Goal: Task Accomplishment & Management: Manage account settings

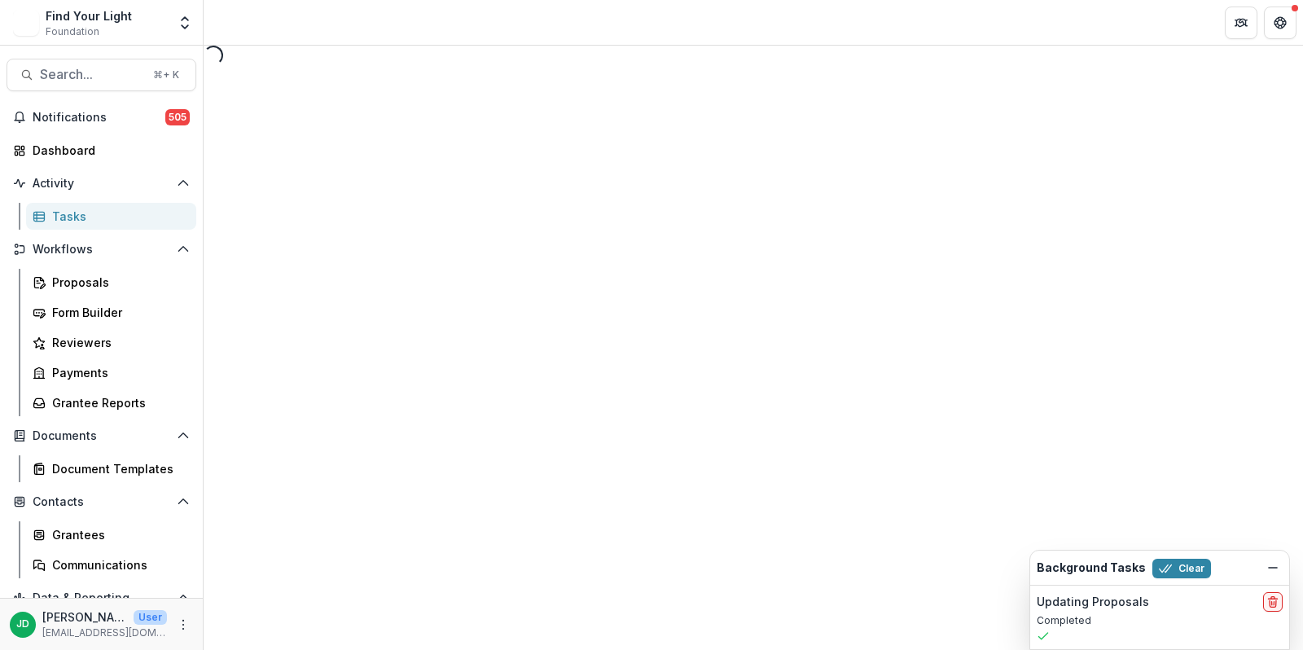
select select "********"
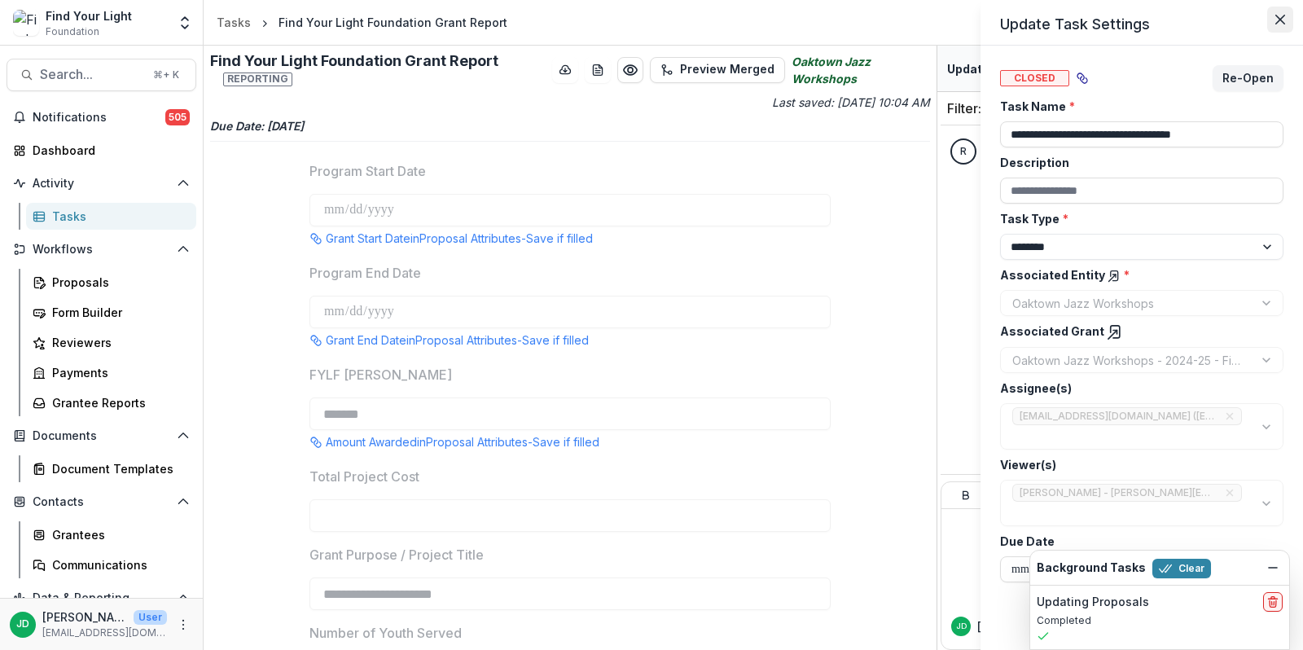
click at [1274, 23] on button "Close" at bounding box center [1280, 20] width 26 height 26
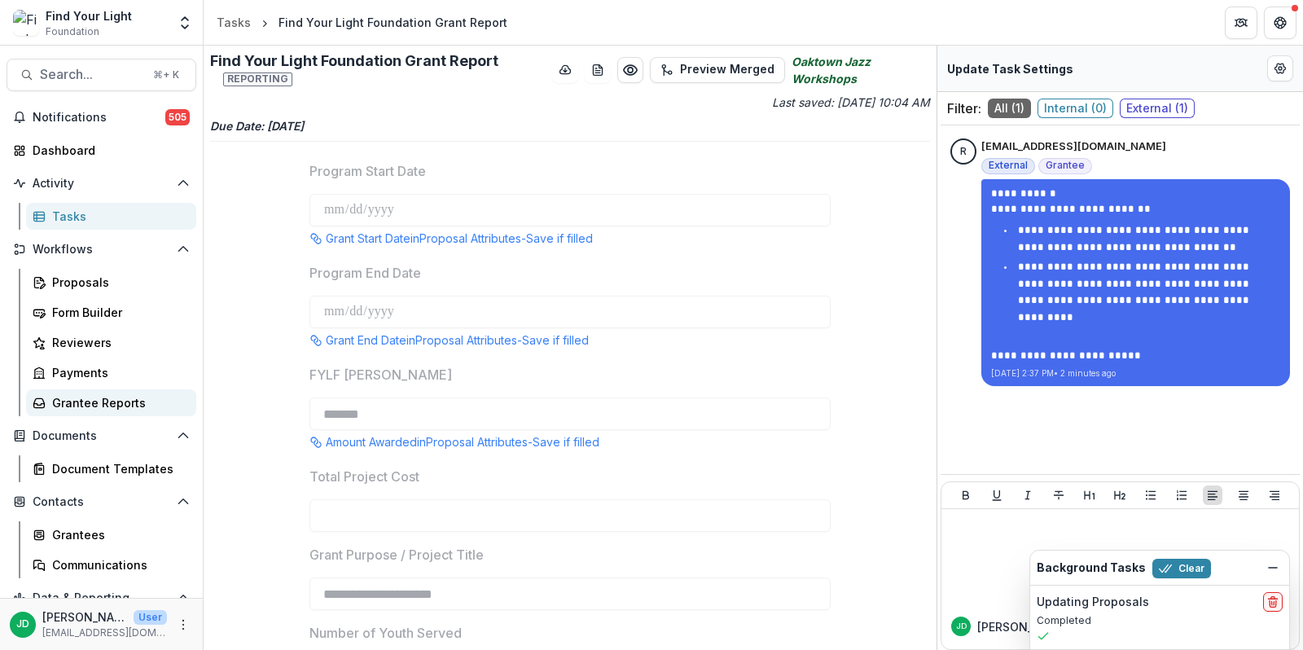
click at [100, 395] on div "Grantee Reports" at bounding box center [117, 402] width 131 height 17
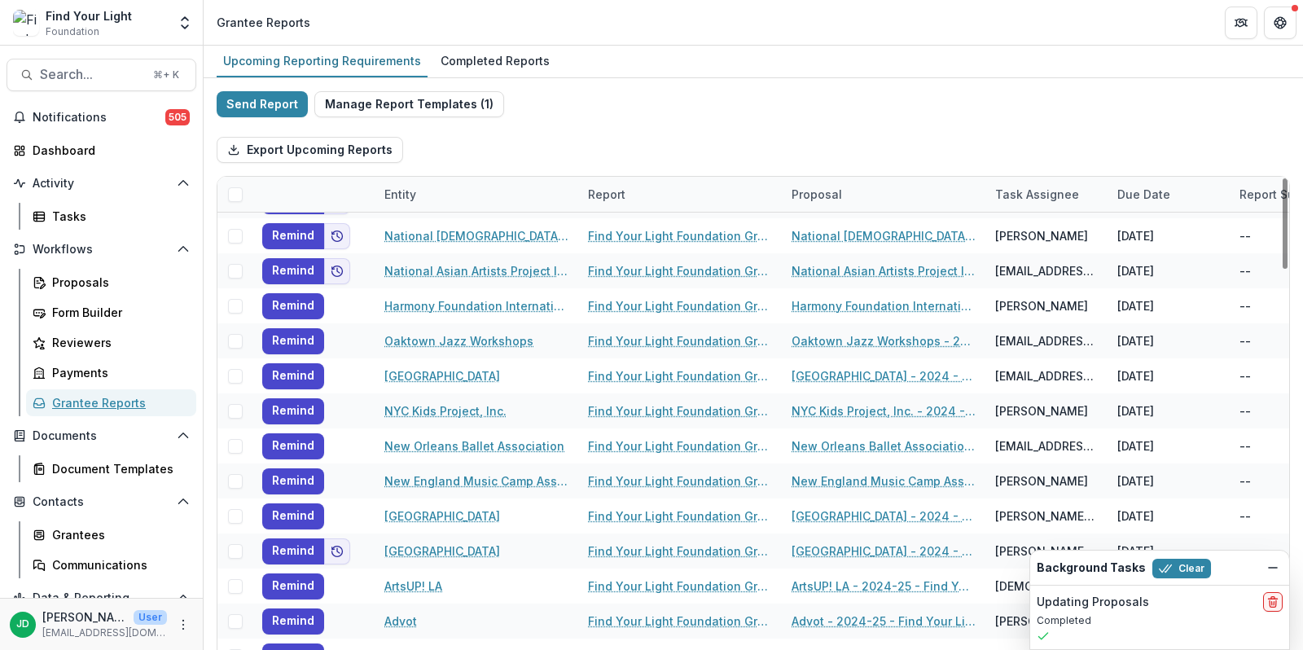
scroll to position [3057, 0]
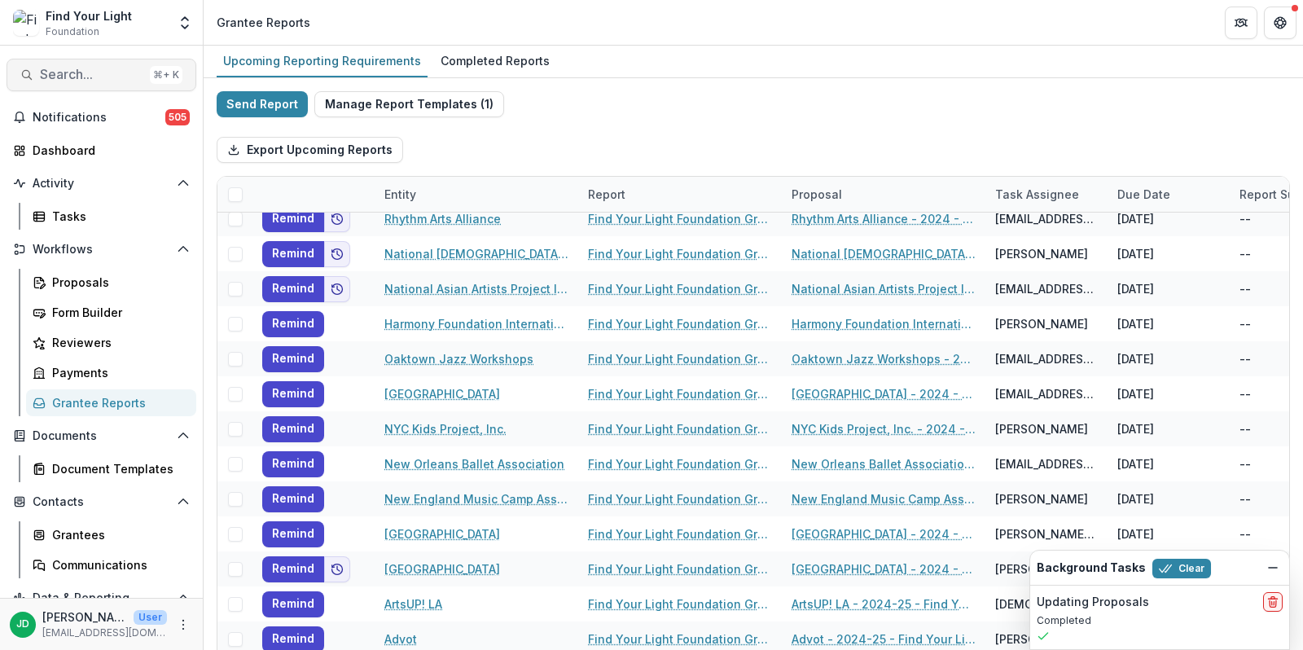
click at [54, 80] on span "Search..." at bounding box center [91, 74] width 103 height 15
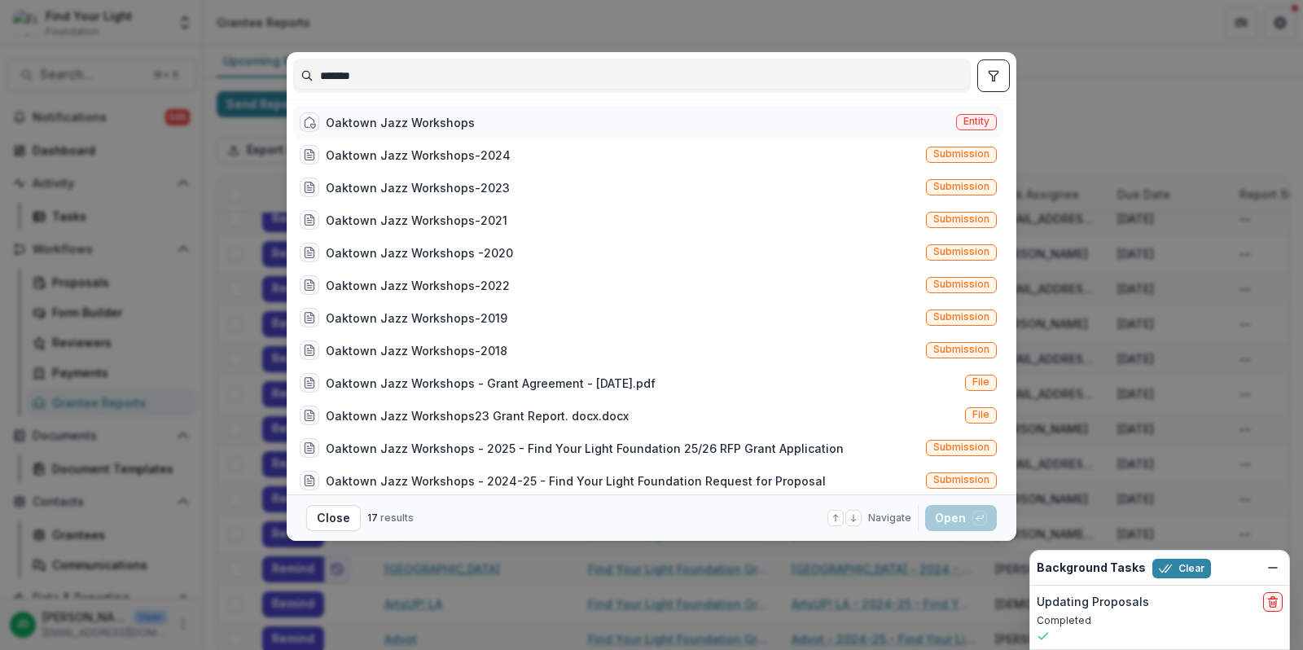
type input "*******"
click at [408, 114] on div "Oaktown Jazz Workshops" at bounding box center [400, 122] width 149 height 17
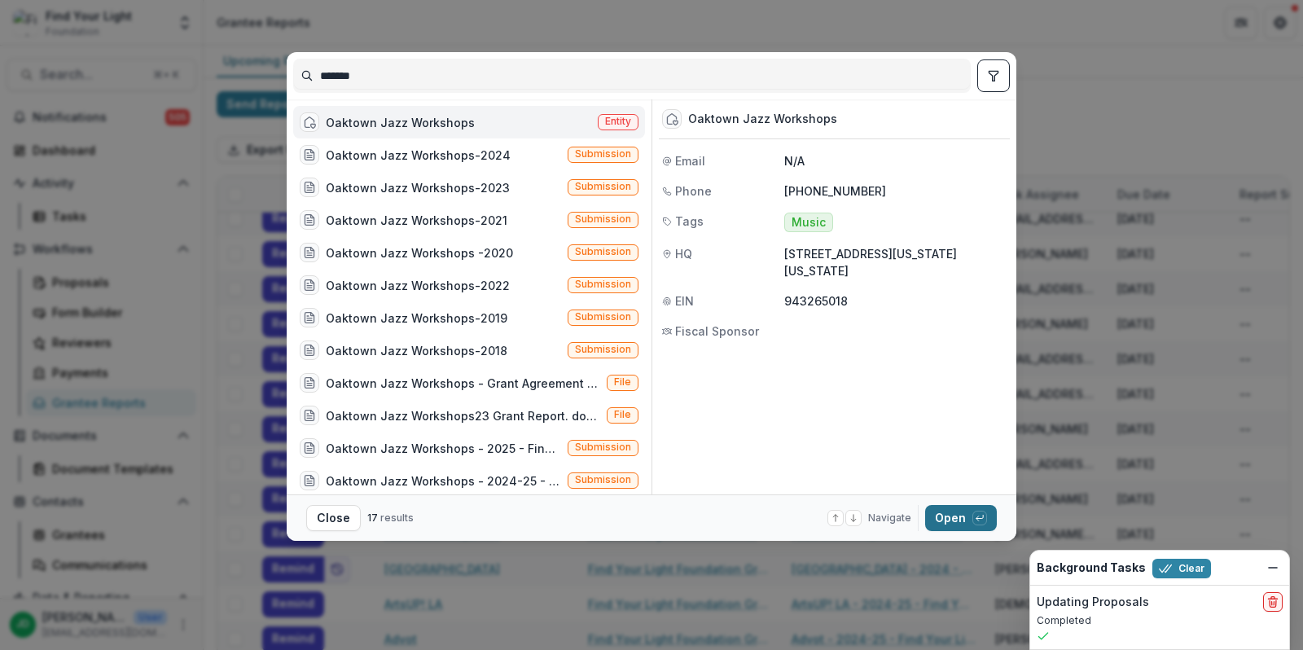
click at [961, 510] on button "Open with enter key" at bounding box center [961, 518] width 72 height 26
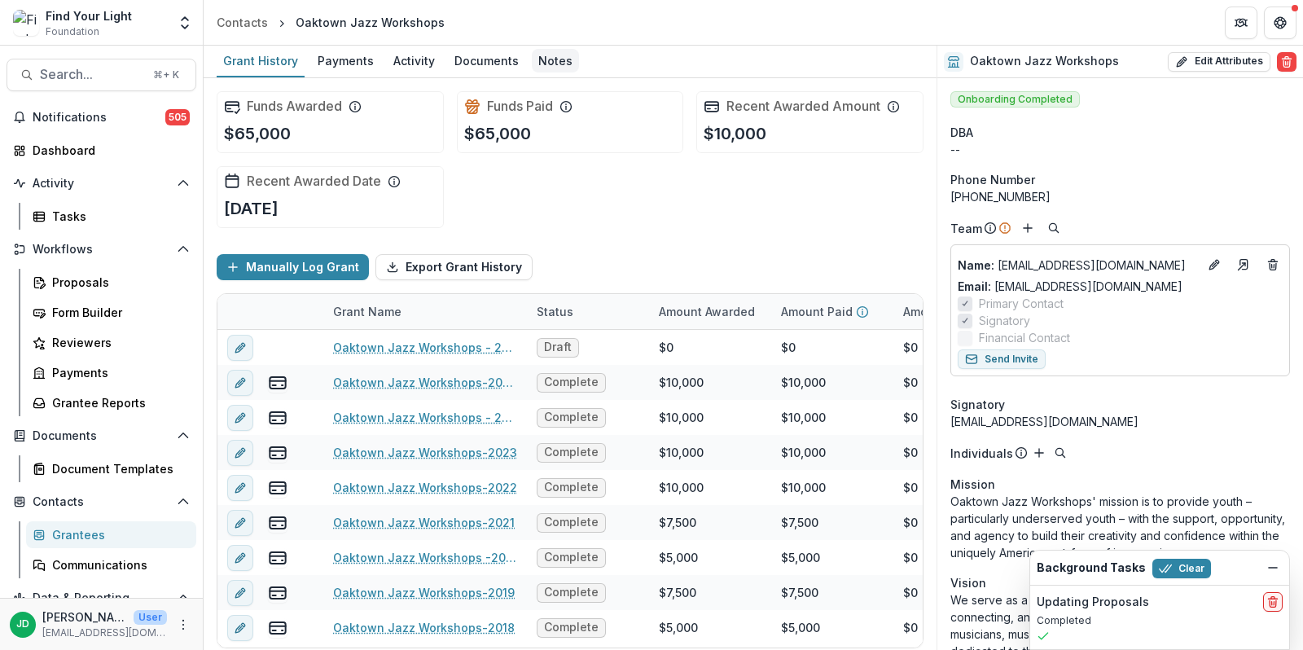
click at [535, 61] on div "Notes" at bounding box center [555, 61] width 47 height 24
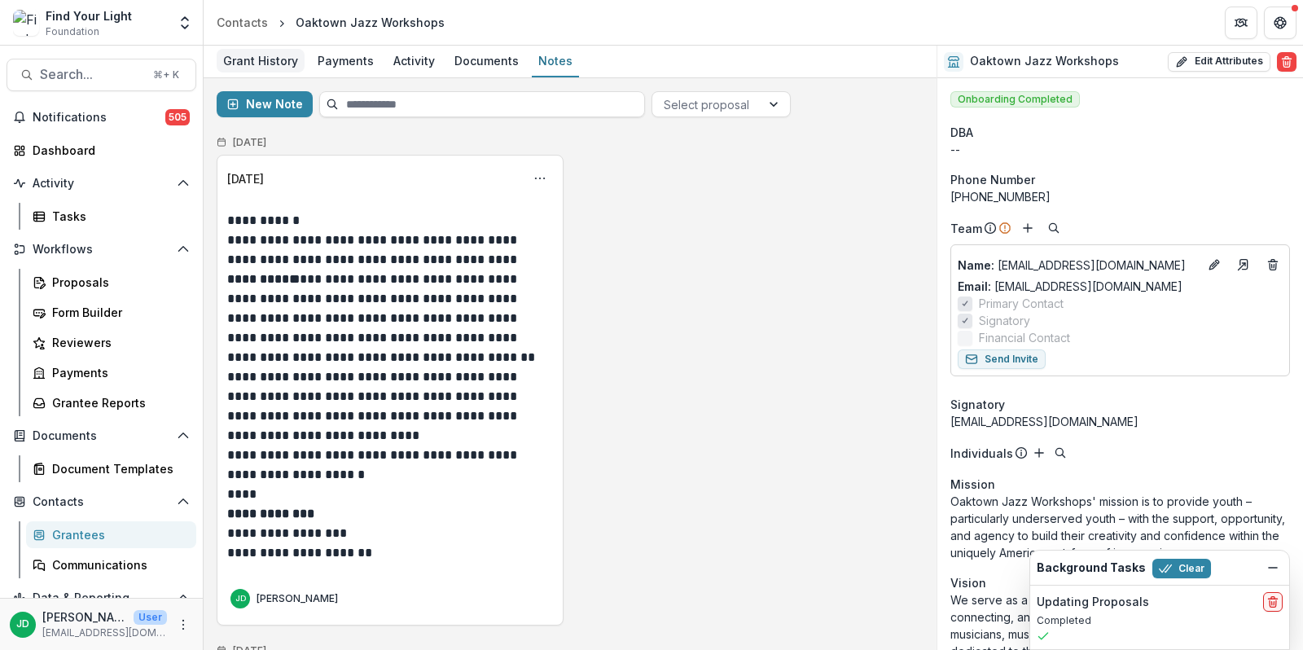
click at [281, 62] on div "Grant History" at bounding box center [261, 61] width 88 height 24
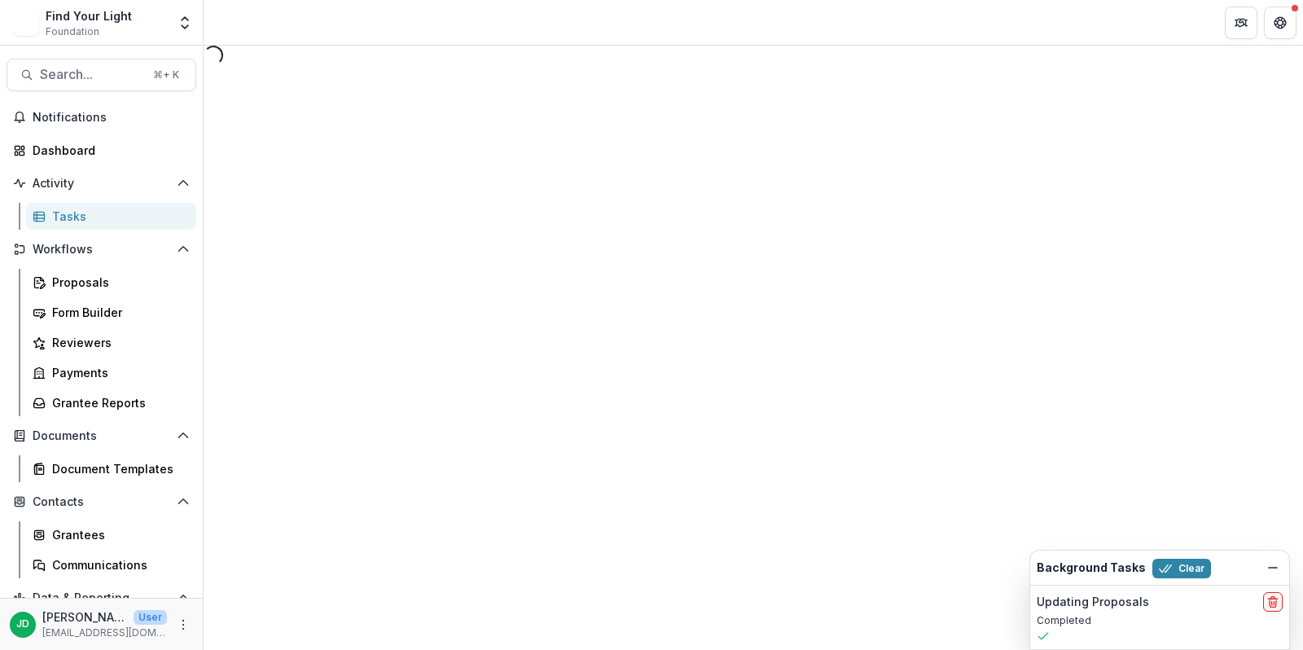
select select "********"
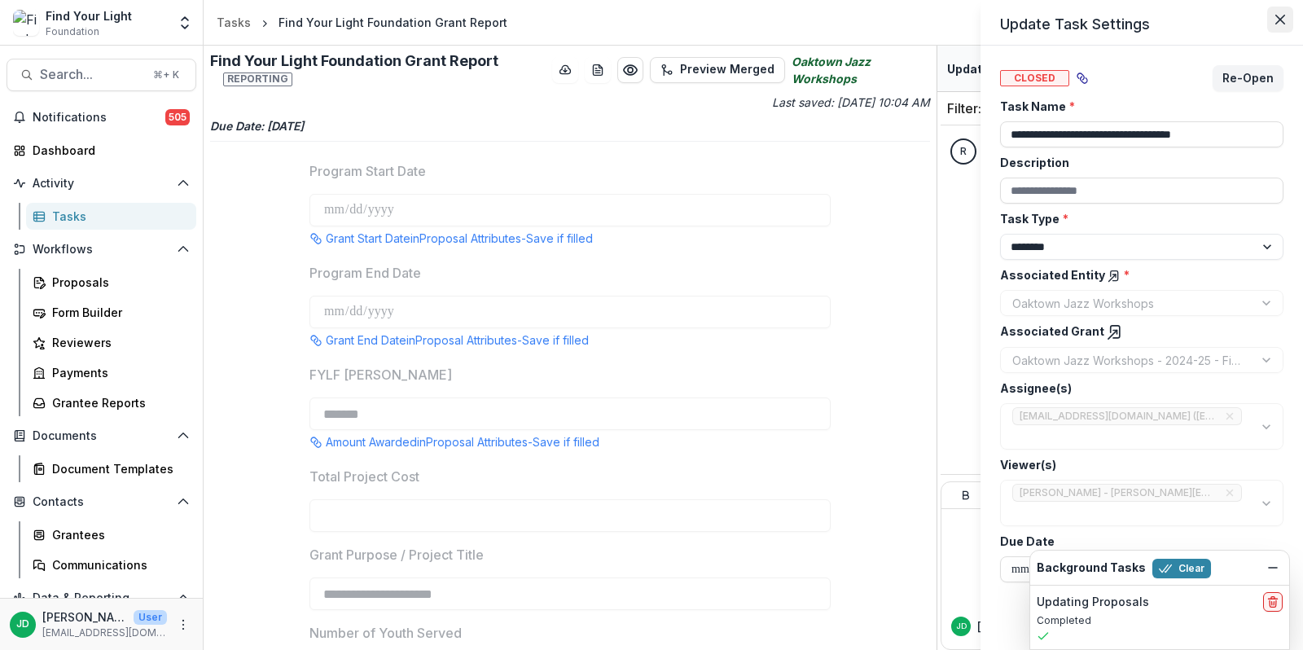
click at [1284, 31] on button "Close" at bounding box center [1280, 20] width 26 height 26
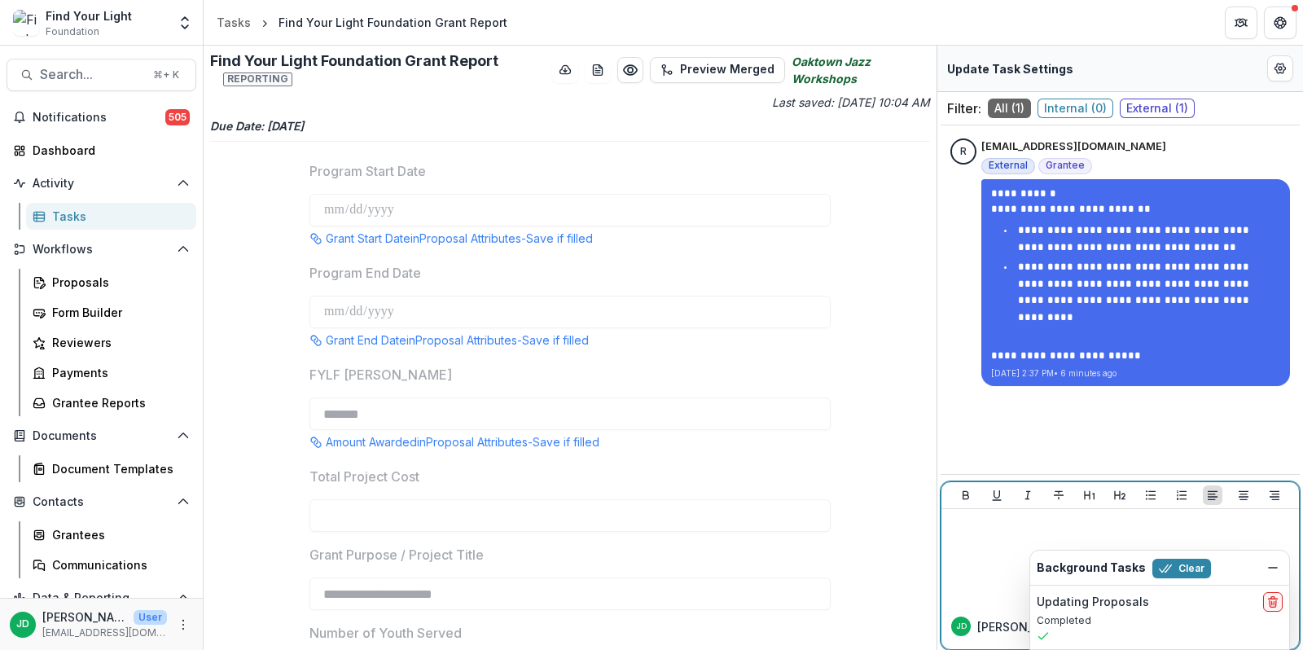
click at [1002, 523] on p at bounding box center [1120, 524] width 344 height 18
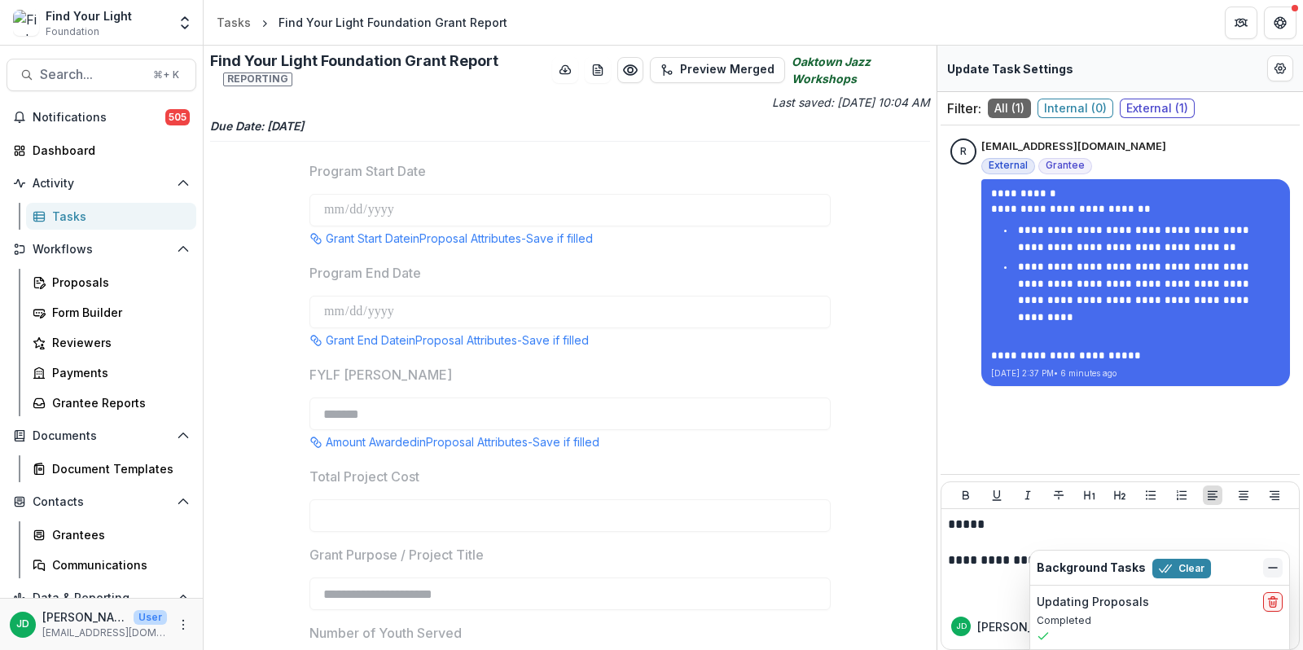
click at [1277, 571] on icon "Dismiss" at bounding box center [1272, 567] width 13 height 13
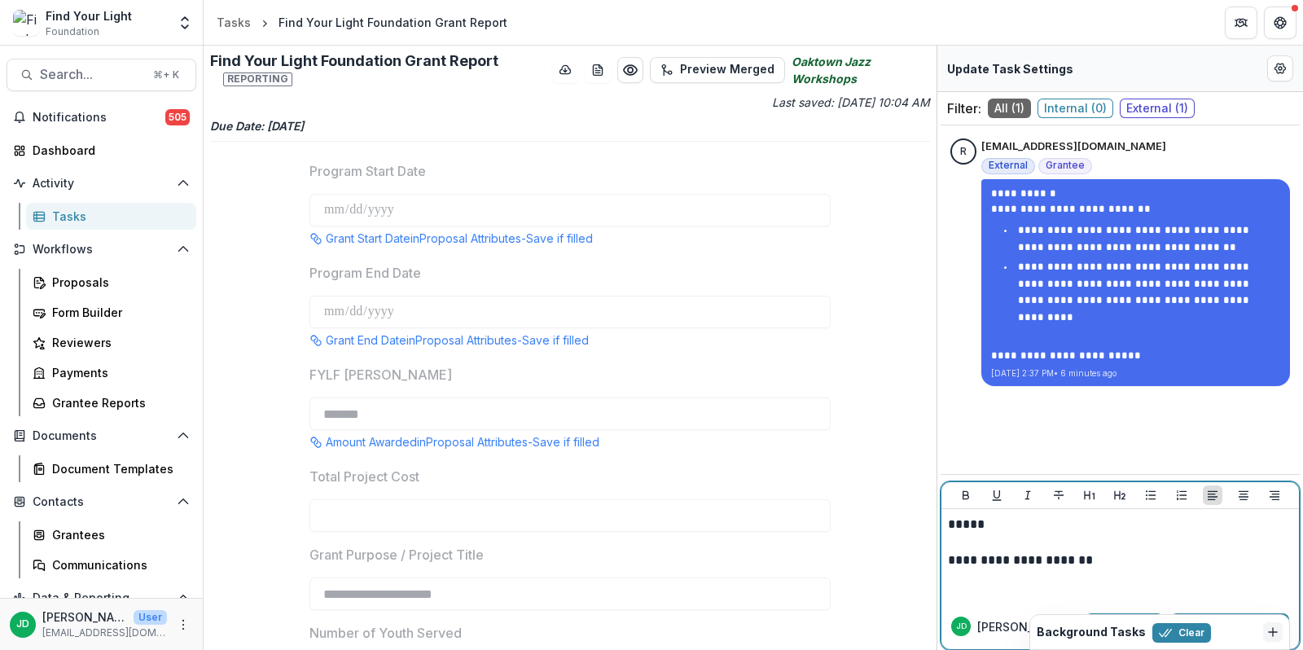
click at [1115, 562] on p "**********" at bounding box center [1120, 560] width 345 height 18
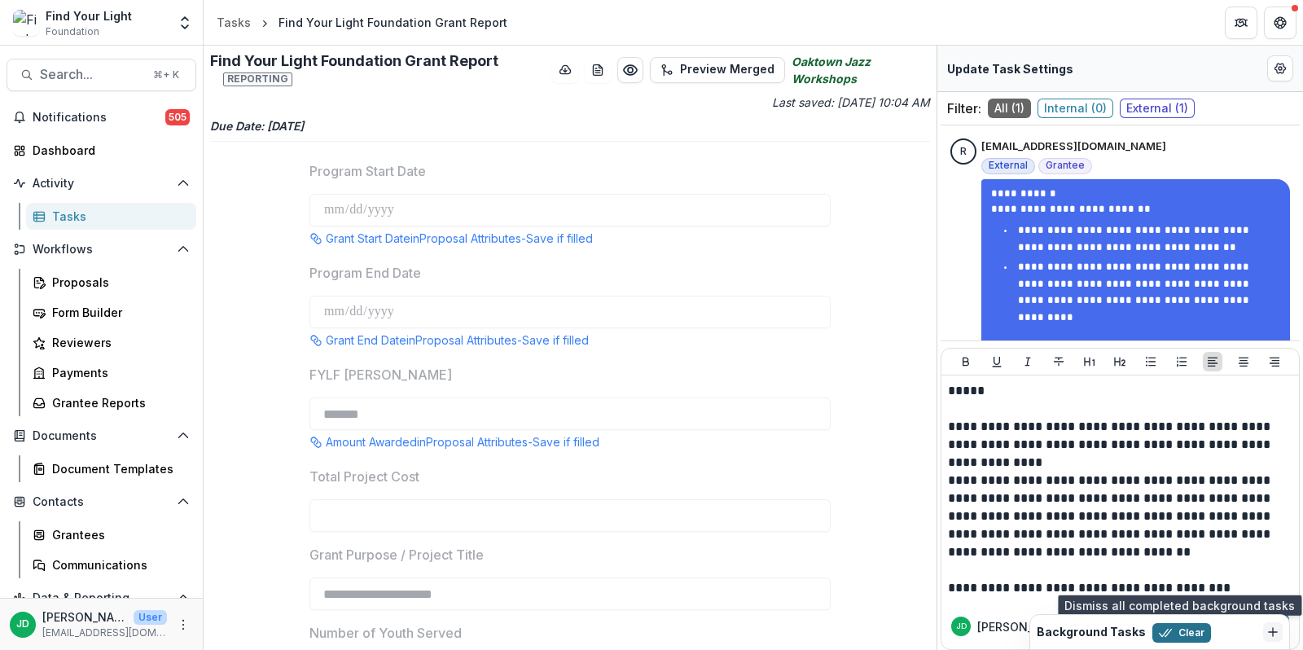
click at [1180, 626] on button "Clear" at bounding box center [1181, 633] width 59 height 20
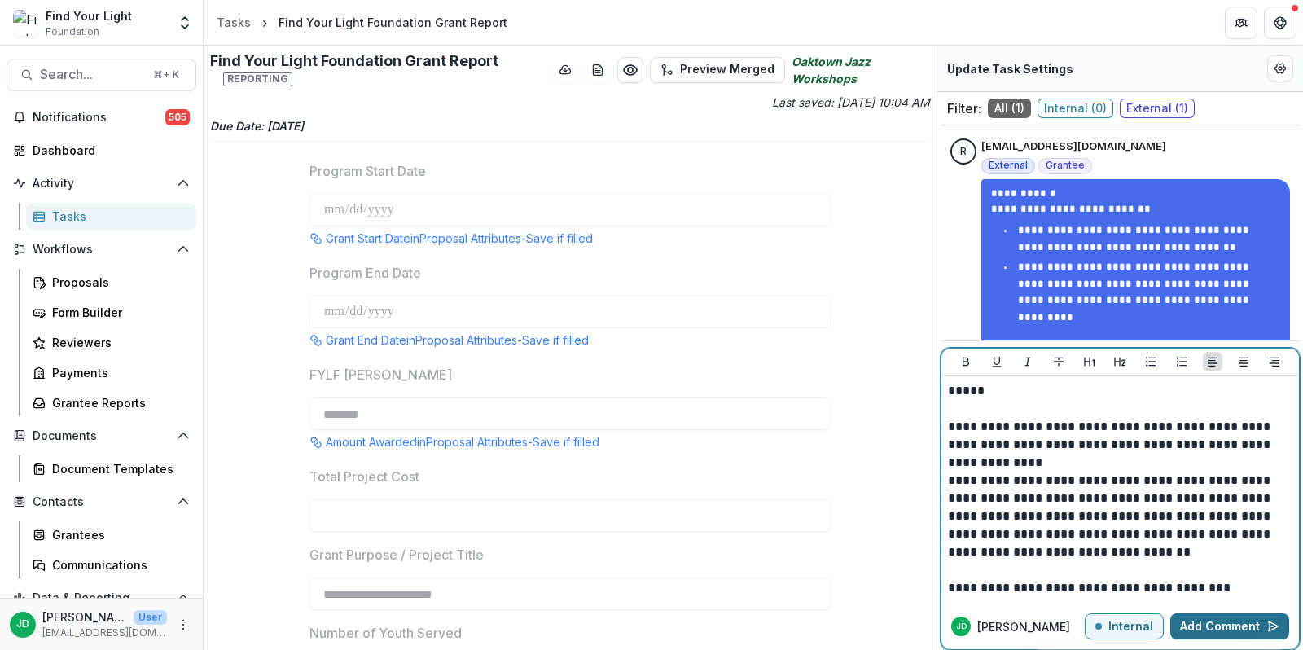
click at [1213, 628] on button "Add Comment" at bounding box center [1229, 626] width 119 height 26
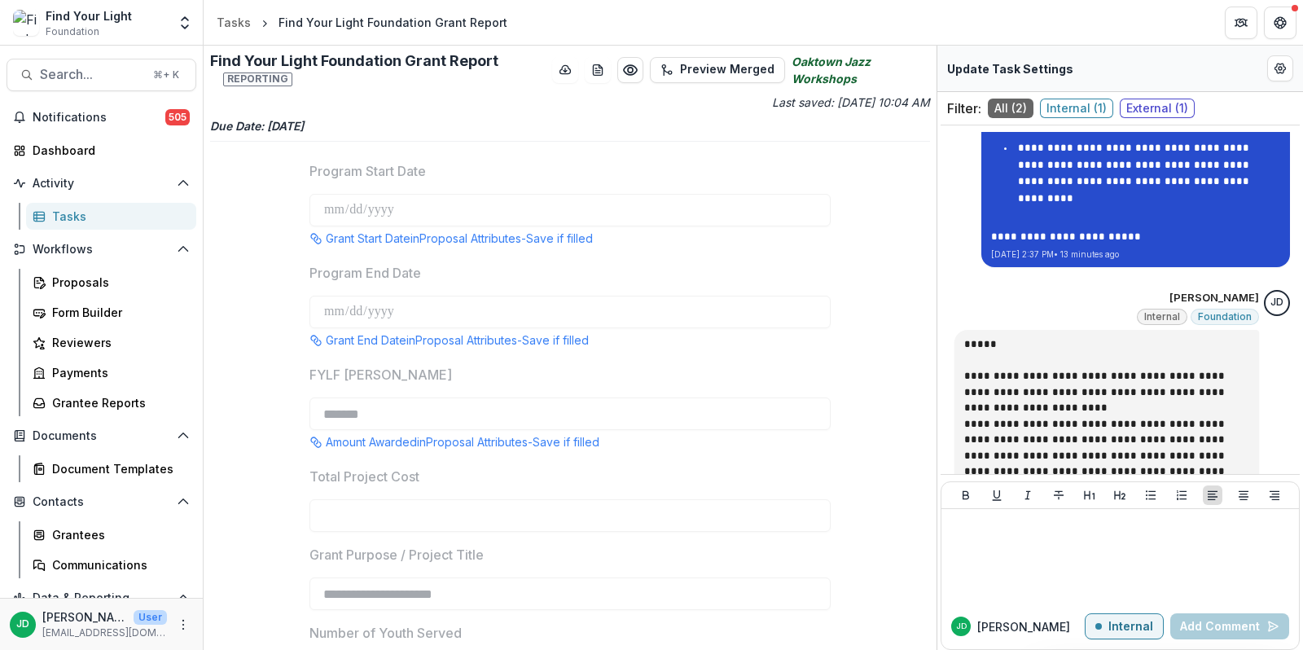
scroll to position [183, 0]
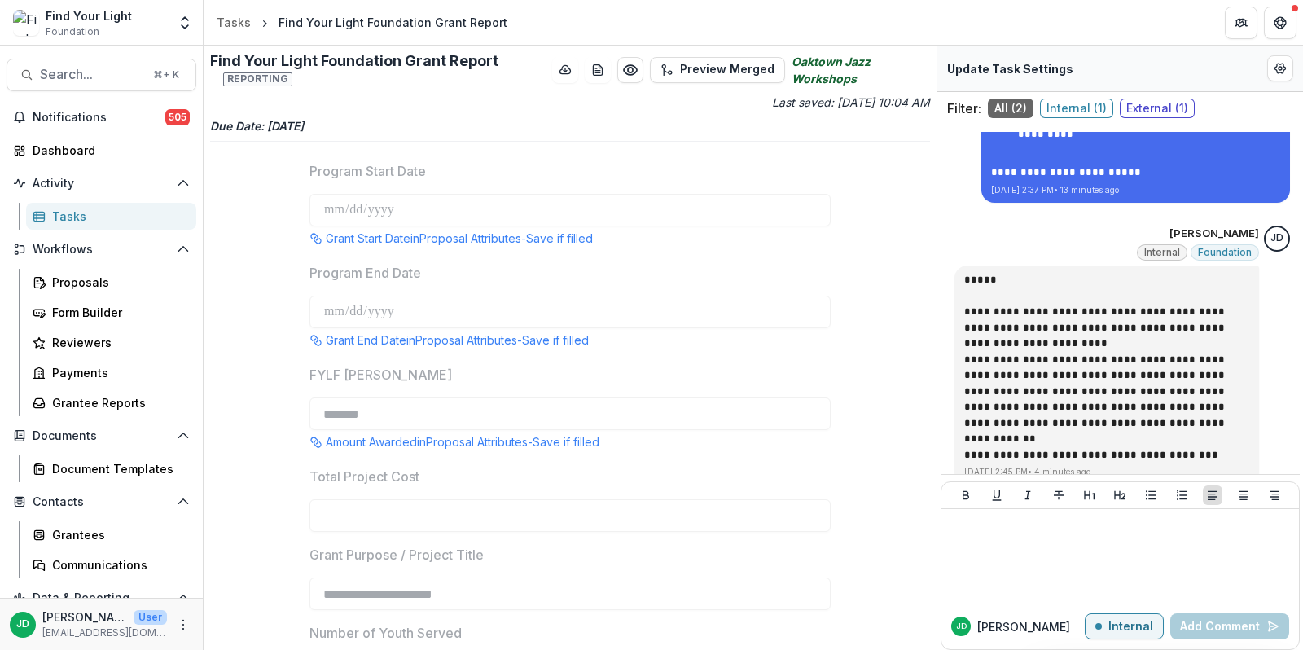
click at [1066, 112] on span "Internal ( 1 )" at bounding box center [1076, 109] width 73 height 20
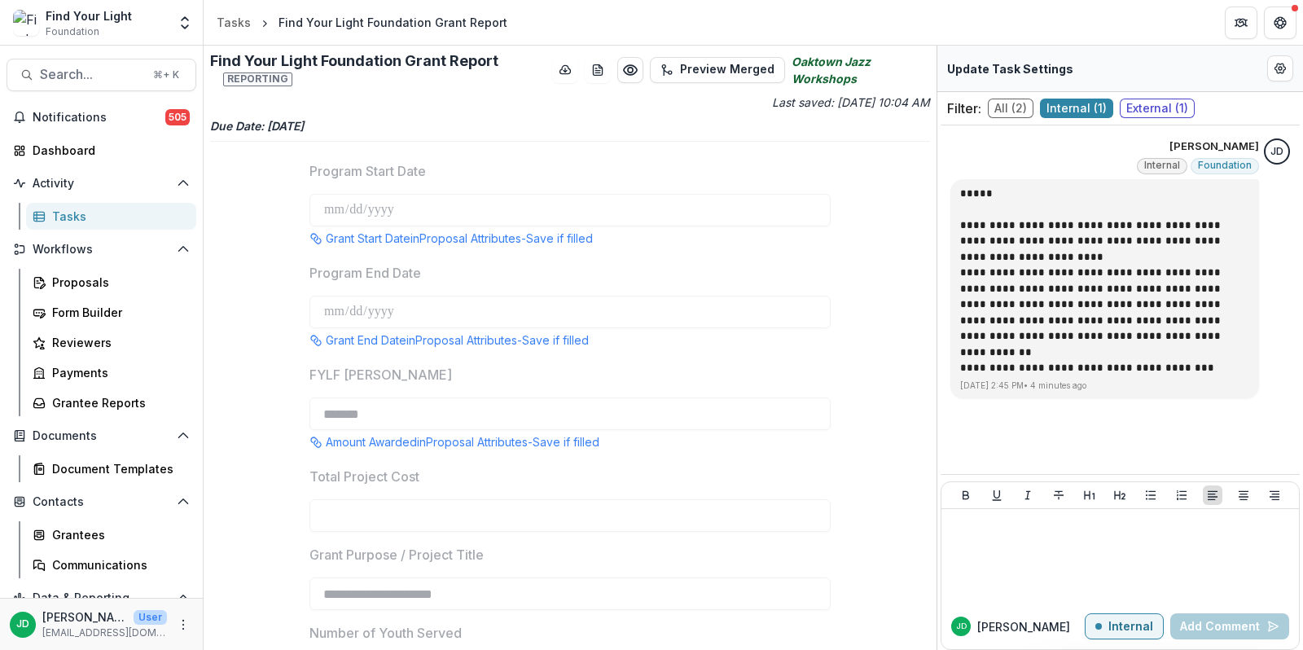
scroll to position [0, 0]
click at [1126, 108] on span "External ( 1 )" at bounding box center [1156, 109] width 75 height 20
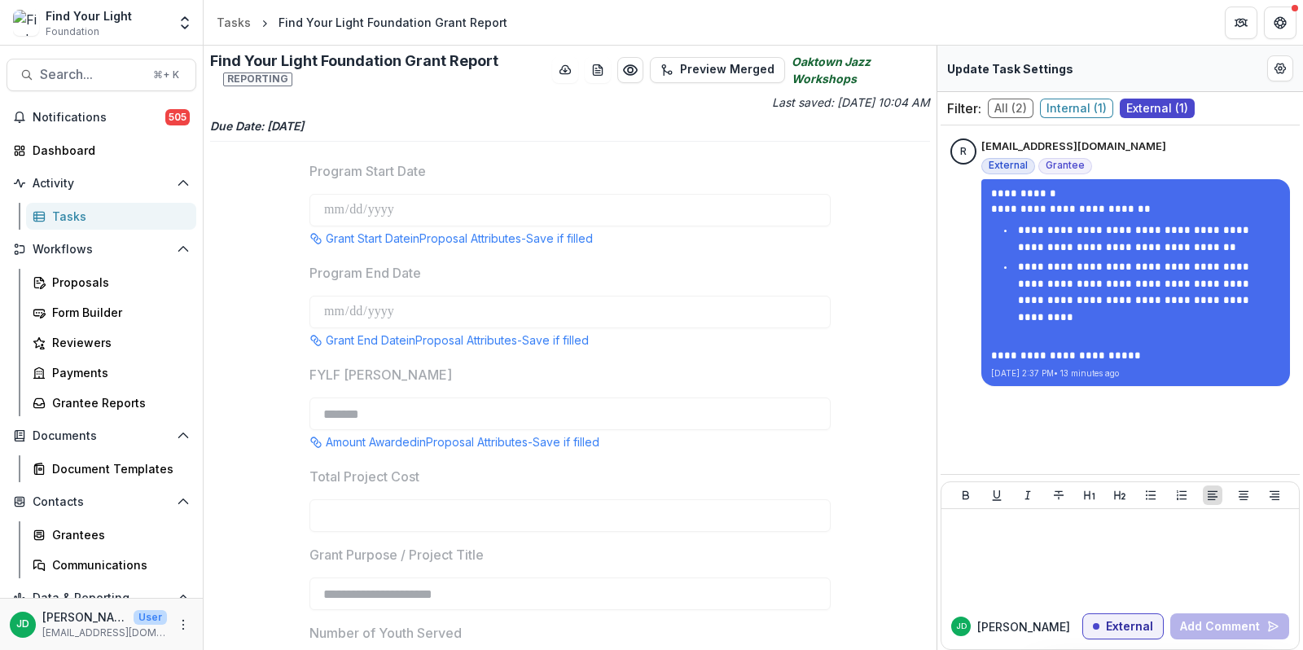
click at [1068, 107] on span "Internal ( 1 )" at bounding box center [1076, 109] width 73 height 20
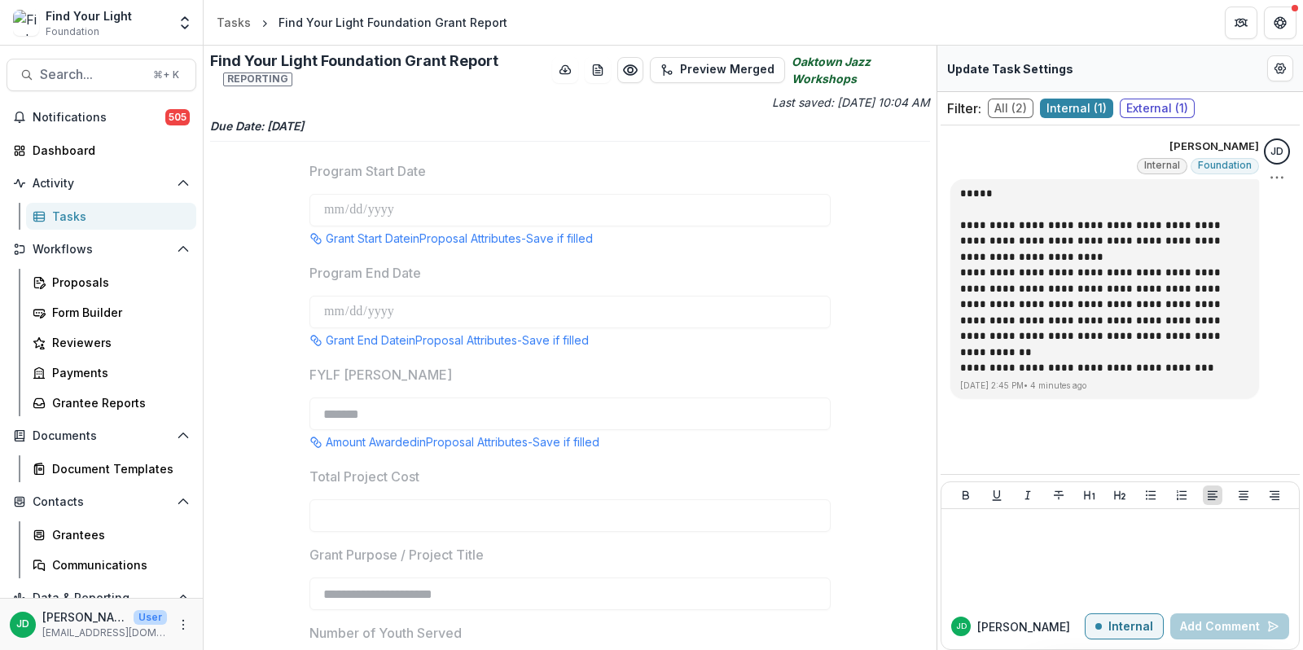
click at [1180, 168] on span "Internal" at bounding box center [1162, 165] width 36 height 11
click at [1284, 178] on icon "Options" at bounding box center [1276, 177] width 16 height 16
click at [1283, 174] on icon "Options" at bounding box center [1276, 177] width 16 height 16
click at [1150, 105] on span "External ( 1 )" at bounding box center [1156, 109] width 75 height 20
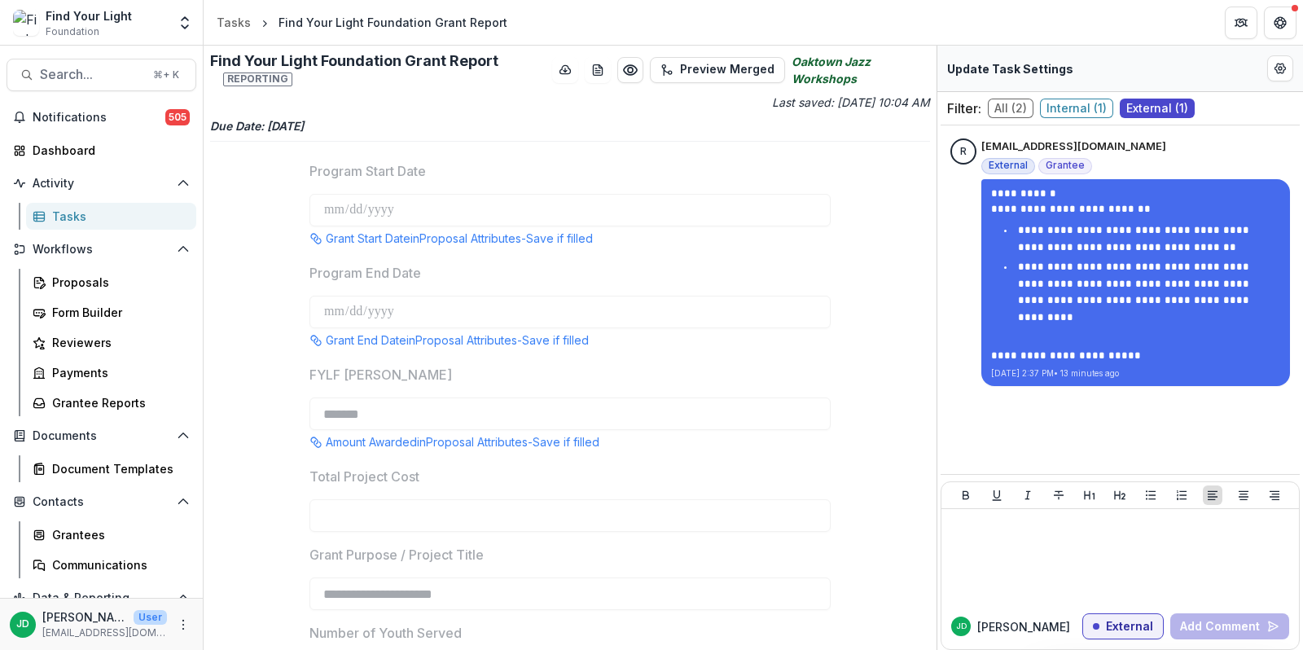
click at [1080, 112] on span "Internal ( 1 )" at bounding box center [1076, 109] width 73 height 20
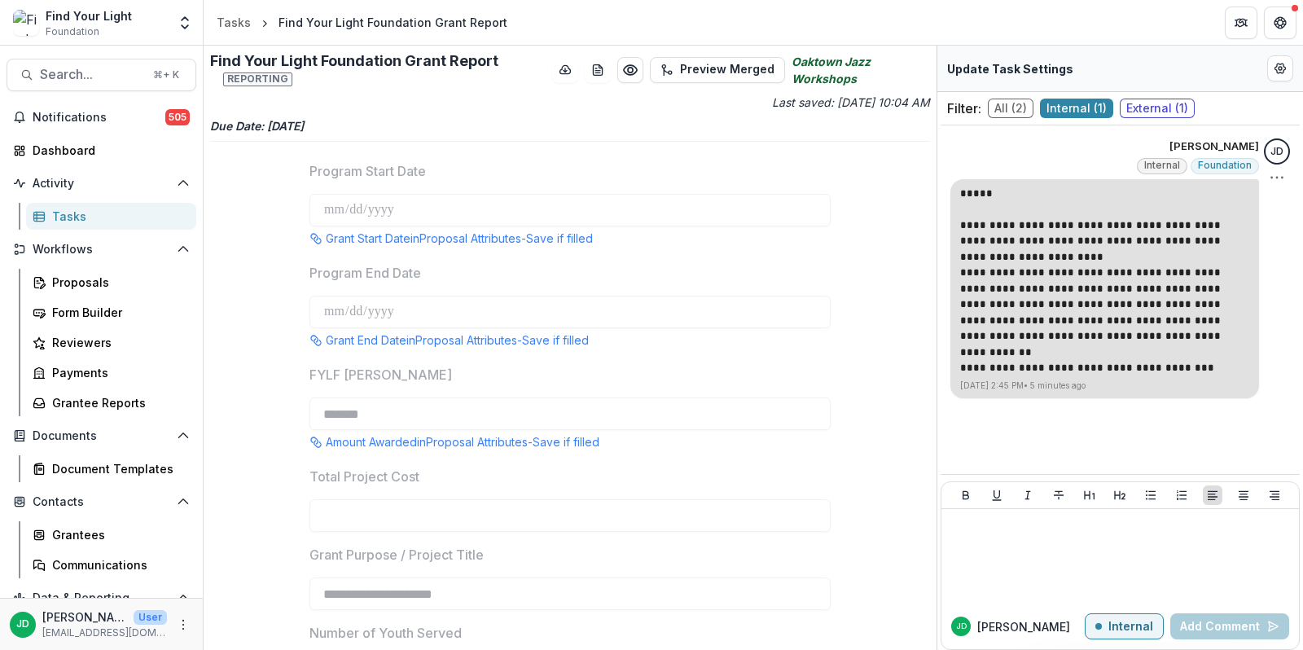
drag, startPoint x: 962, startPoint y: 193, endPoint x: 1167, endPoint y: 339, distance: 251.0
click at [1167, 339] on div "**********" at bounding box center [1104, 281] width 289 height 191
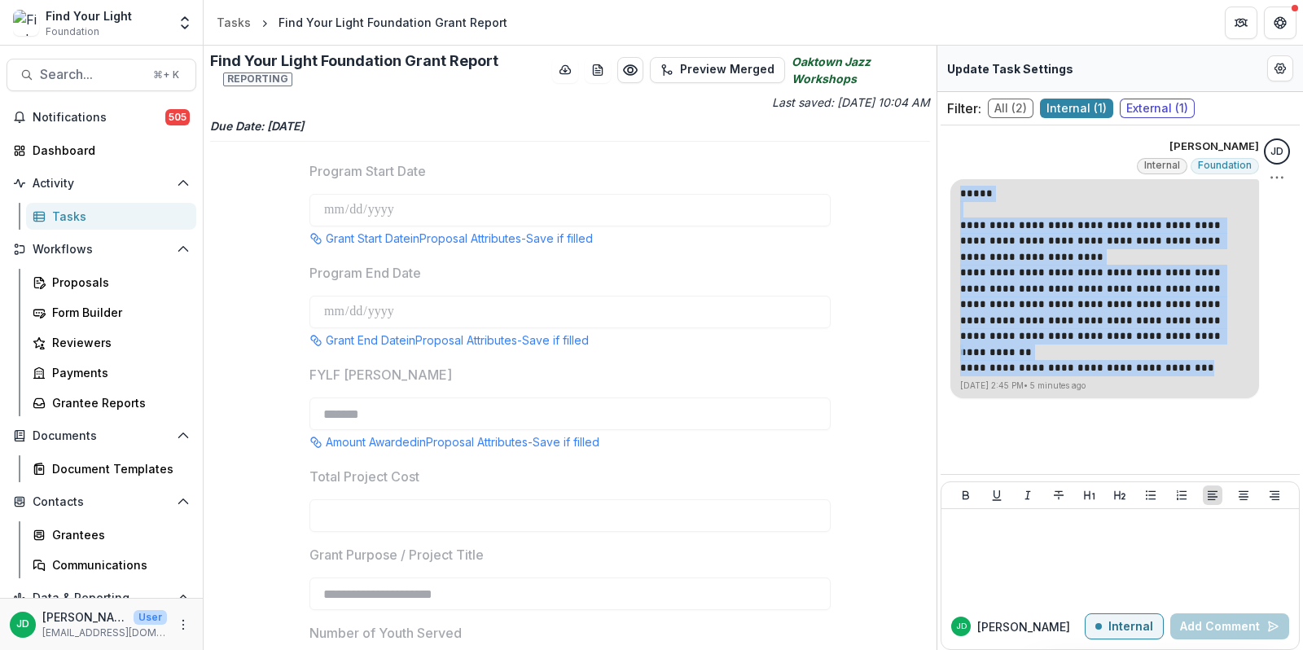
drag, startPoint x: 1187, startPoint y: 368, endPoint x: 956, endPoint y: 195, distance: 288.5
click at [956, 195] on div "**********" at bounding box center [1104, 288] width 309 height 219
copy div "**********"
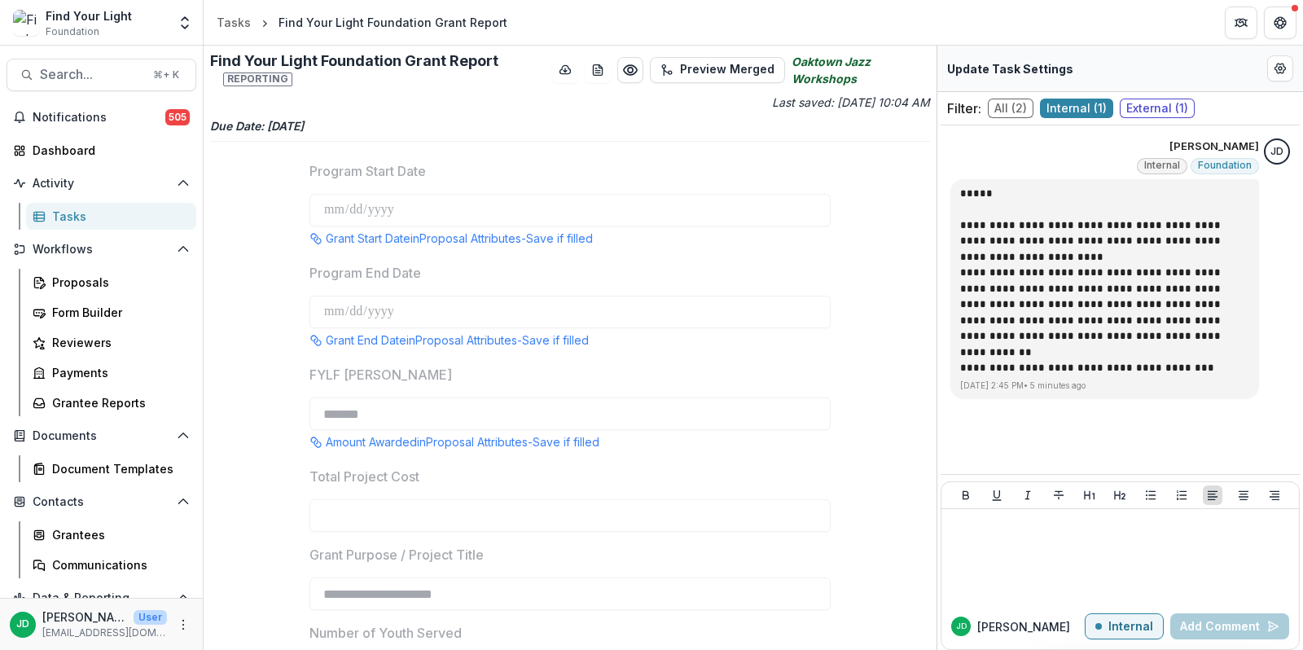
click at [1155, 107] on span "External ( 1 )" at bounding box center [1156, 109] width 75 height 20
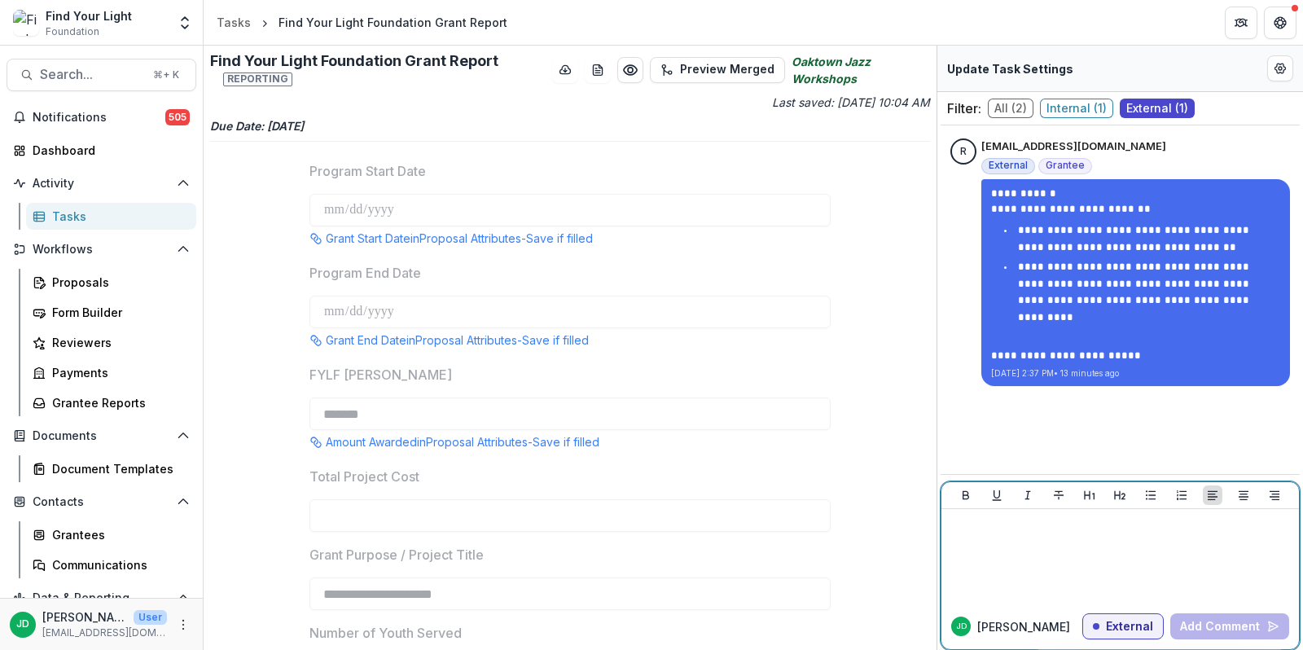
click at [997, 534] on div at bounding box center [1120, 555] width 344 height 81
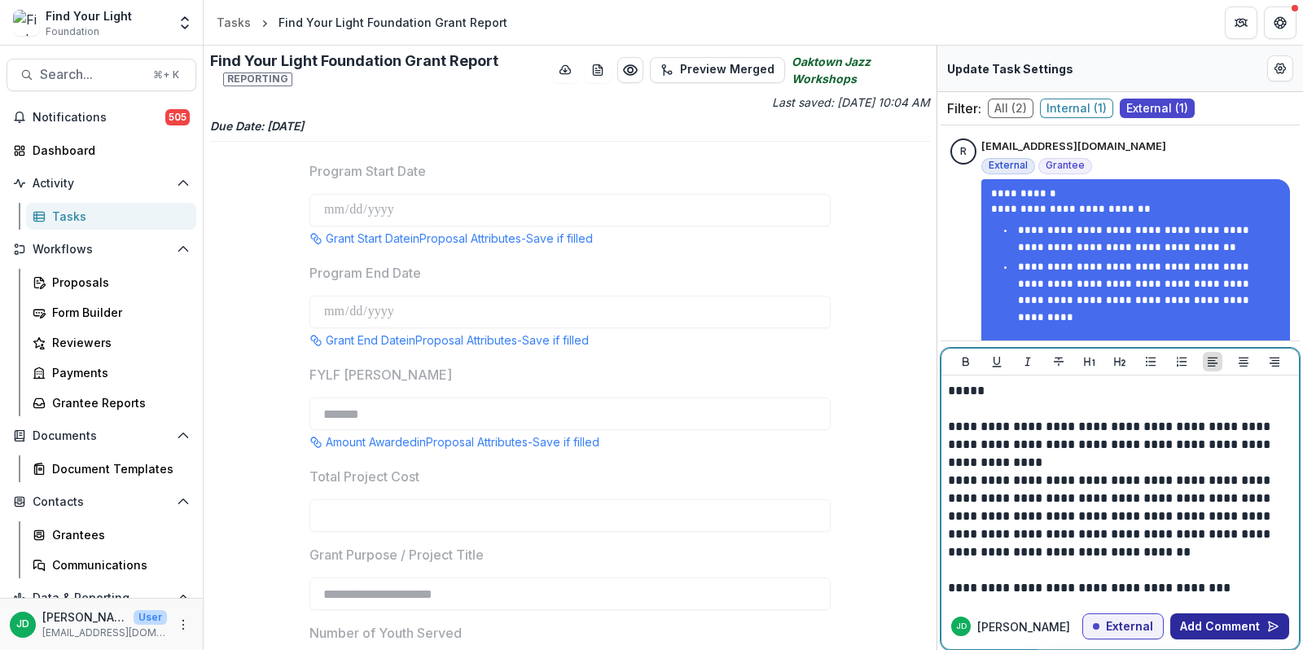
click at [1218, 620] on button "Add Comment" at bounding box center [1229, 626] width 119 height 26
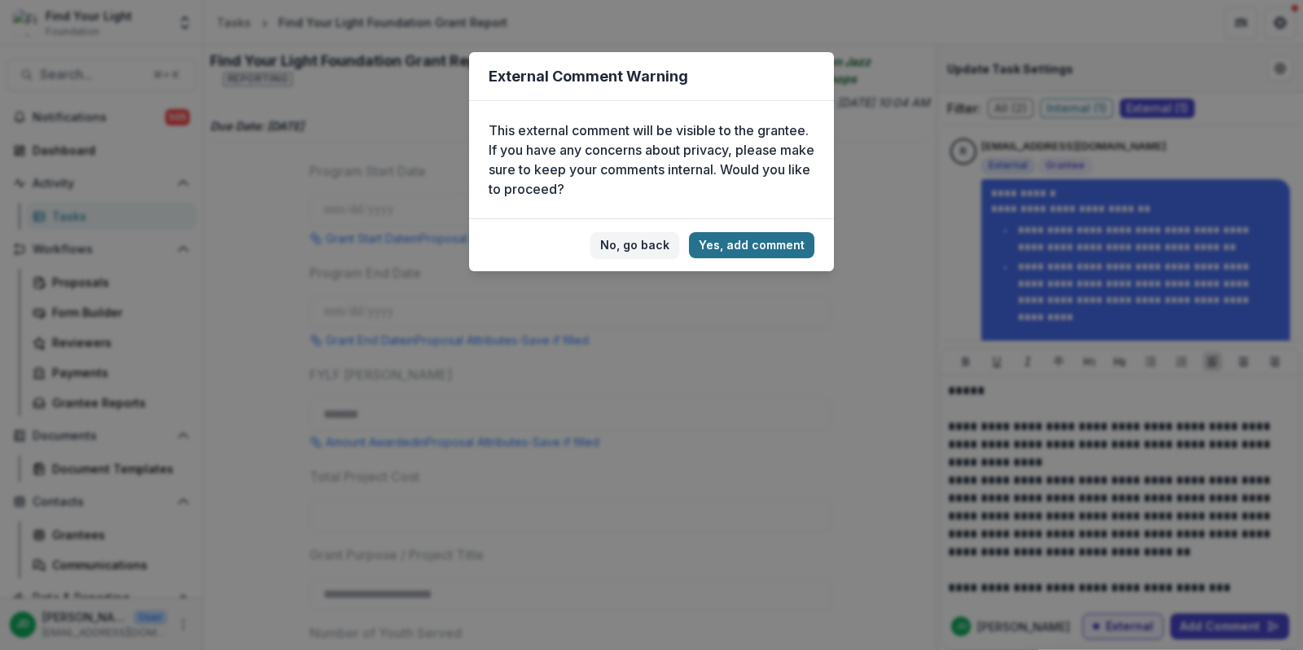
click at [782, 250] on button "Yes, add comment" at bounding box center [751, 245] width 125 height 26
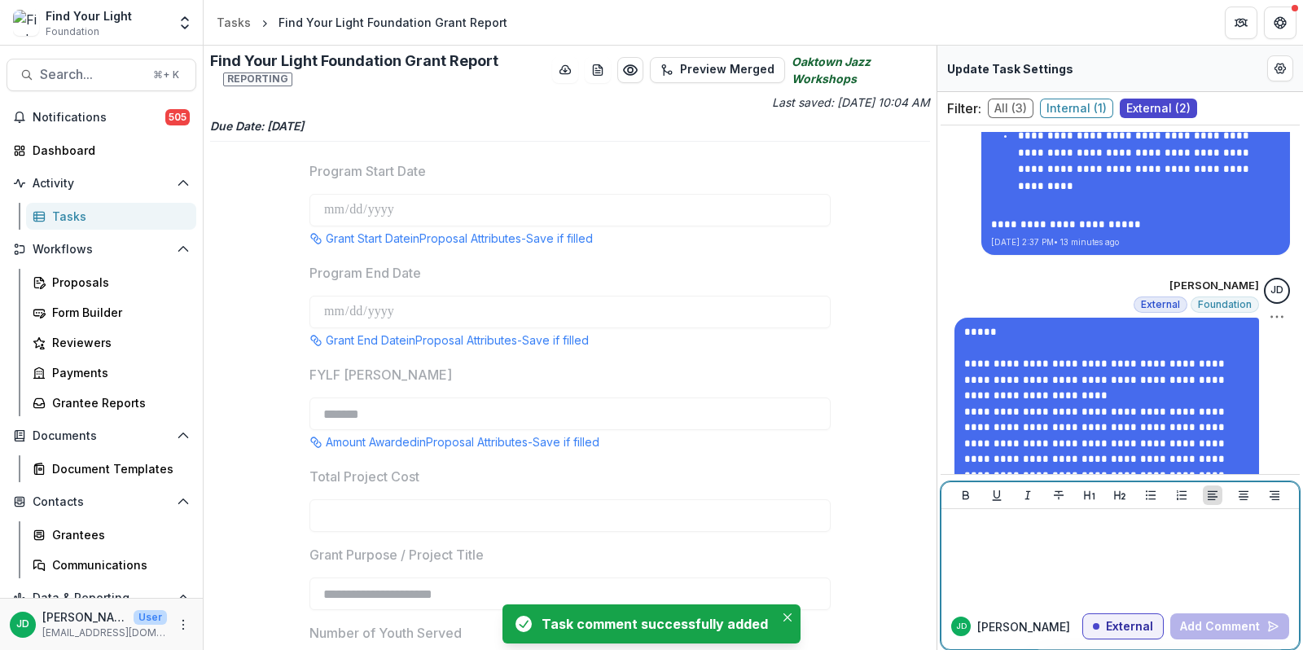
scroll to position [183, 0]
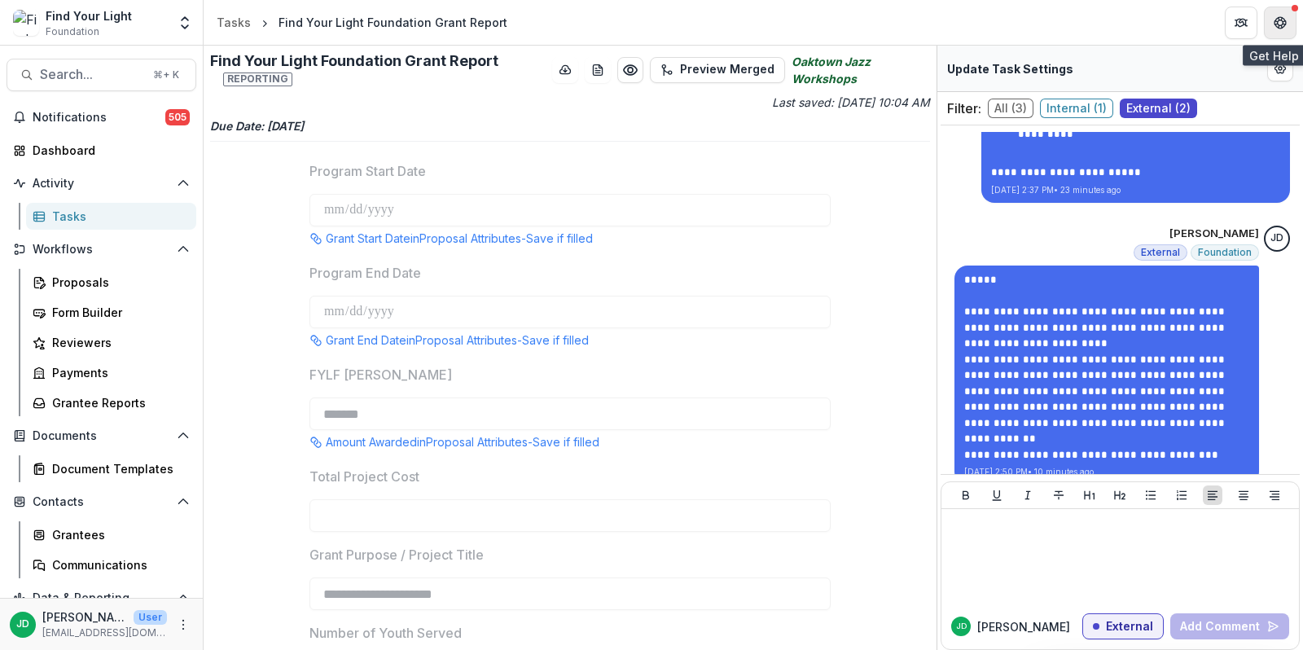
click at [1282, 25] on icon "Get Help" at bounding box center [1279, 22] width 13 height 13
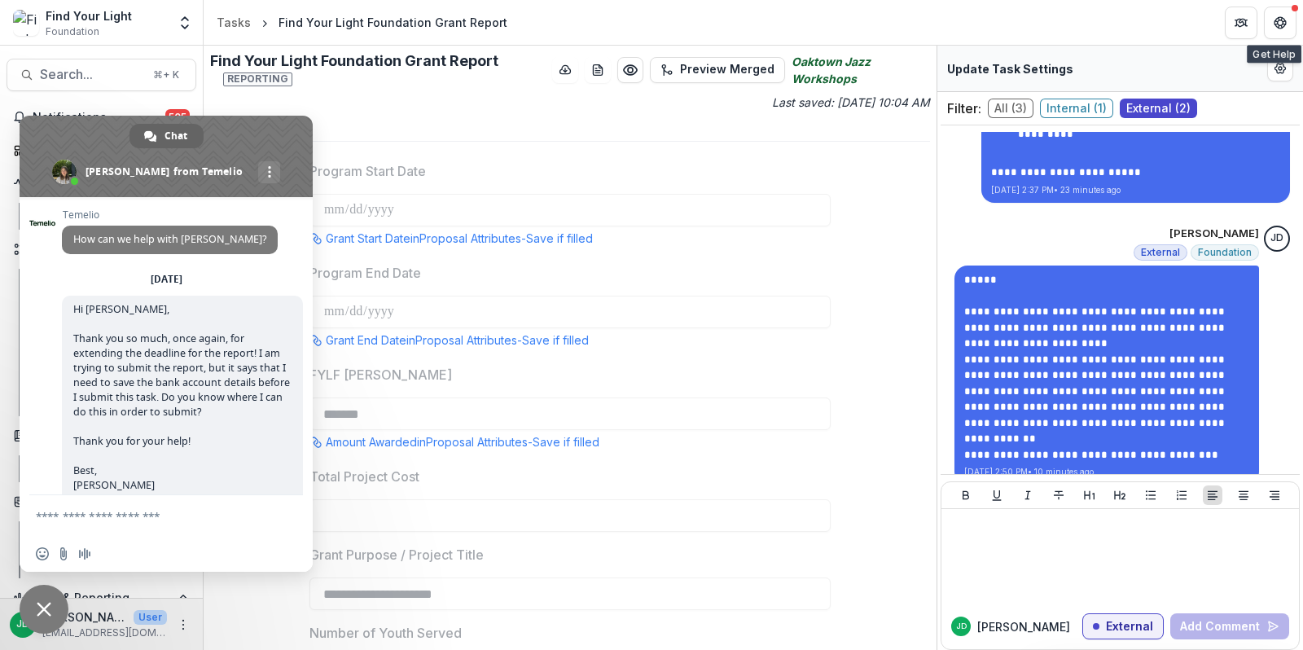
scroll to position [1392, 0]
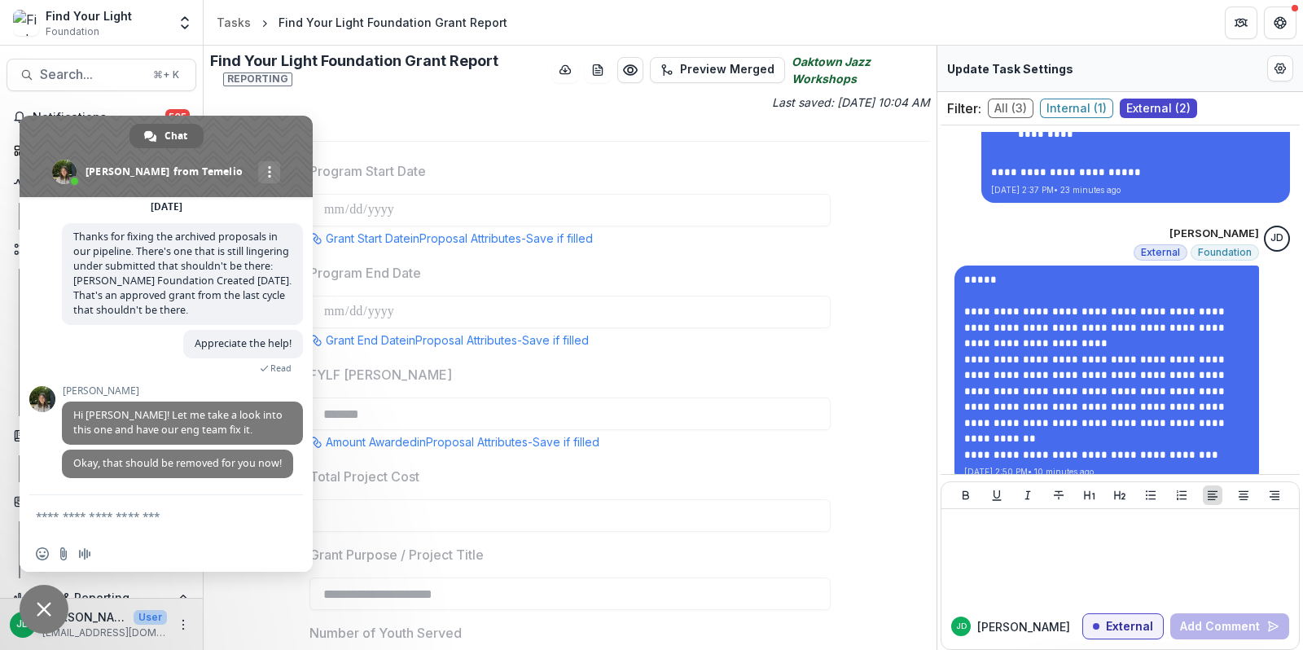
click at [107, 519] on textarea "Compose your message..." at bounding box center [150, 515] width 228 height 41
type textarea "*******"
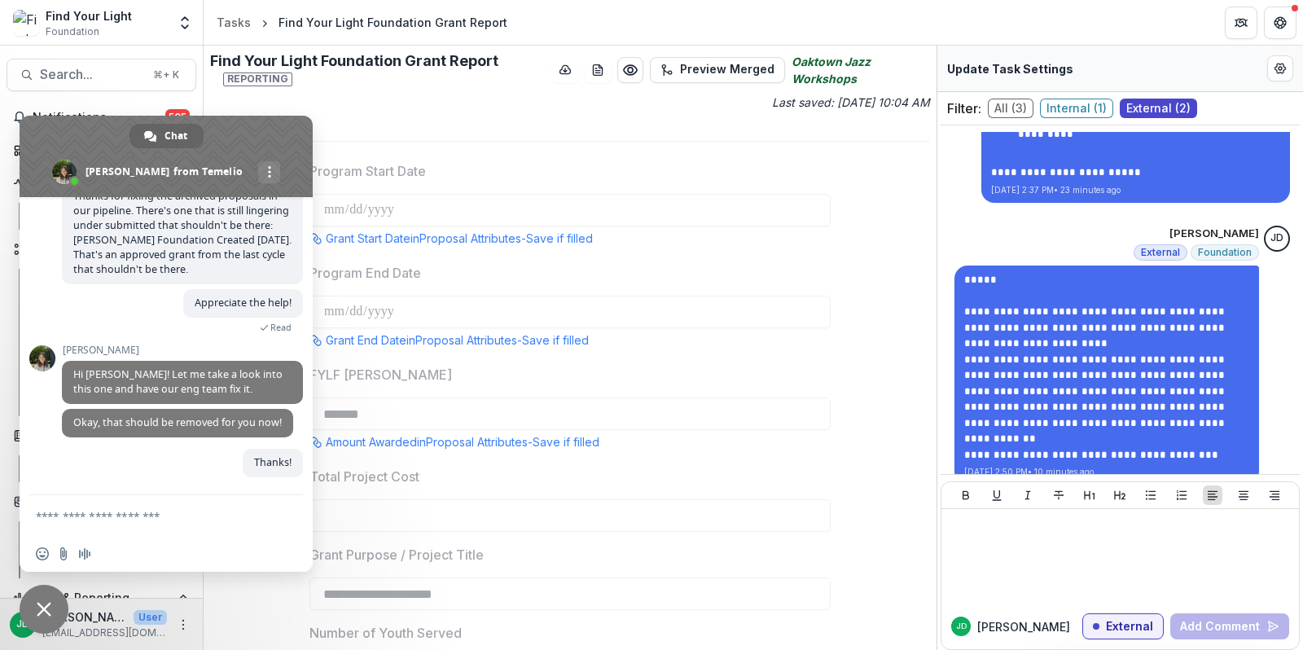
scroll to position [1433, 0]
click at [34, 620] on span "Close chat" at bounding box center [44, 609] width 49 height 49
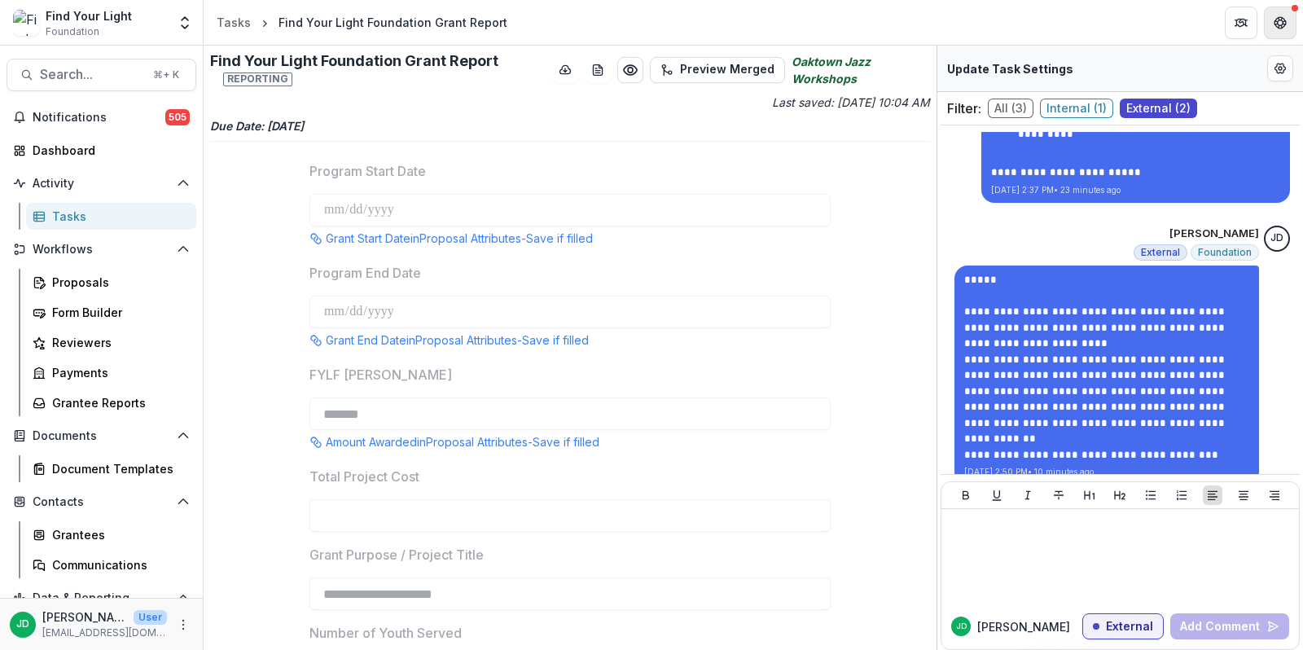
click at [1286, 20] on button "Get Help" at bounding box center [1280, 23] width 33 height 33
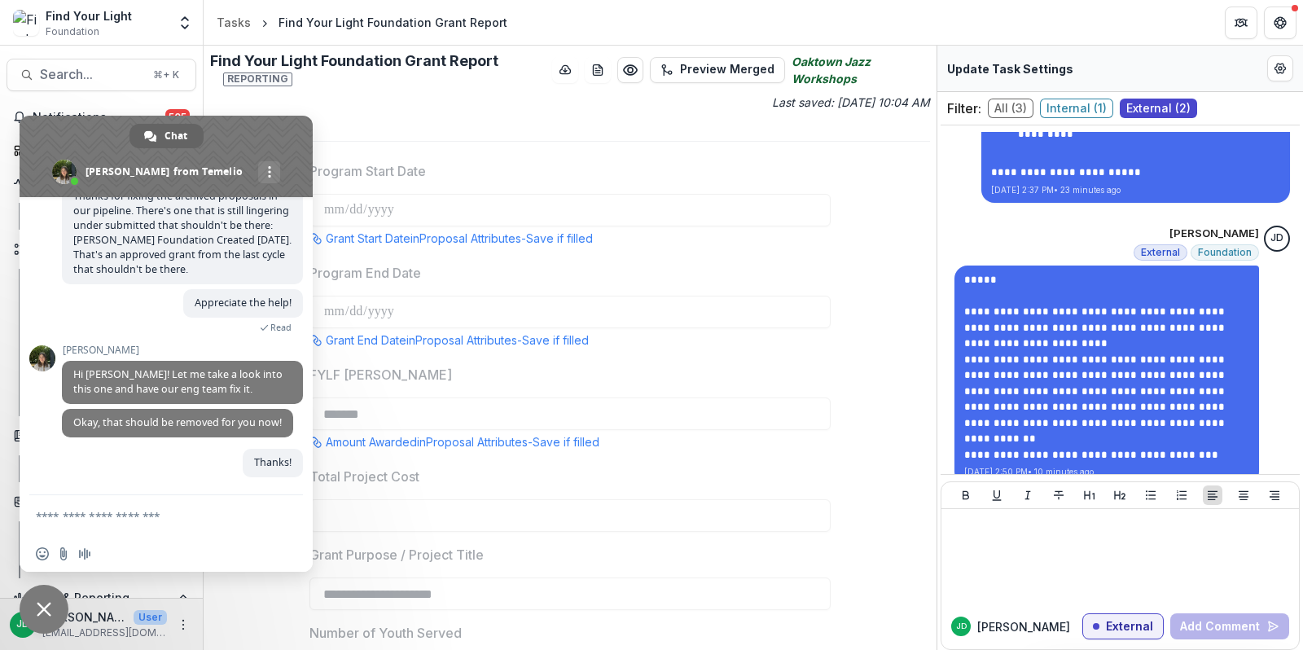
click at [46, 602] on span "Close chat" at bounding box center [44, 609] width 15 height 15
